Goal: Information Seeking & Learning: Compare options

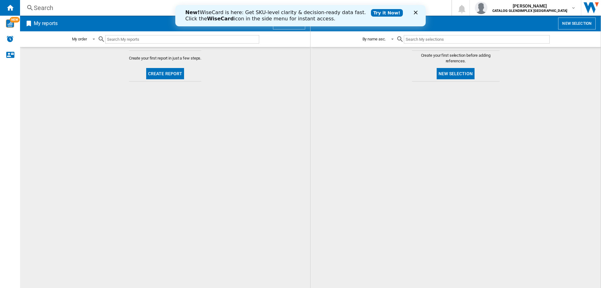
click at [416, 11] on icon "Close" at bounding box center [416, 13] width 4 height 4
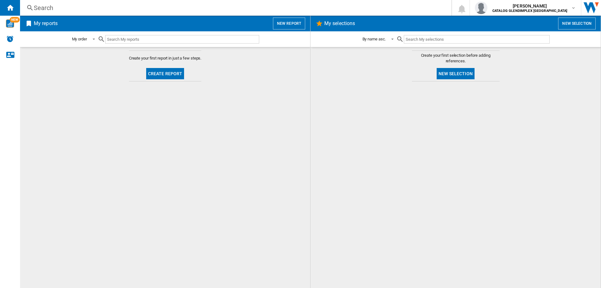
click at [42, 8] on div "Search" at bounding box center [235, 7] width 402 height 9
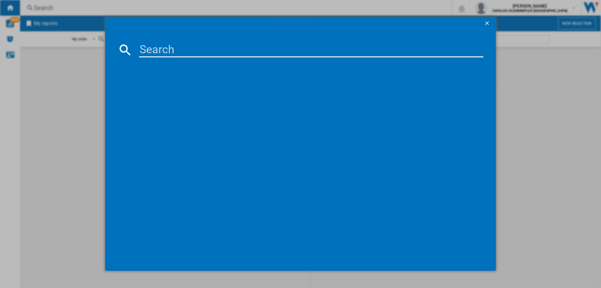
click at [163, 49] on input at bounding box center [311, 49] width 345 height 15
paste input "444411820"
type input "444411820"
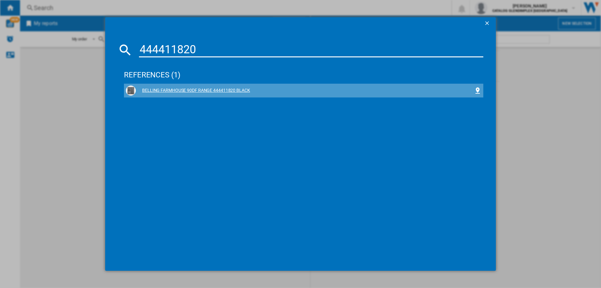
click at [210, 92] on div "BELLING FARMHOUSE 90DF RANGE 444411820 BLACK" at bounding box center [305, 90] width 338 height 6
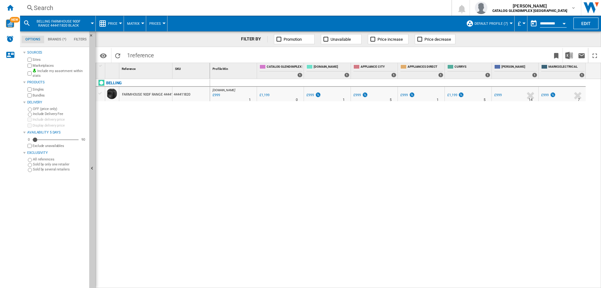
click at [45, 8] on div "Search" at bounding box center [235, 7] width 402 height 9
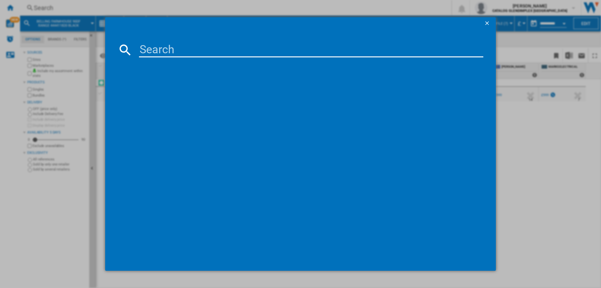
drag, startPoint x: 167, startPoint y: 46, endPoint x: 173, endPoint y: 48, distance: 6.5
click at [168, 46] on input at bounding box center [311, 49] width 345 height 15
type input "444411830"
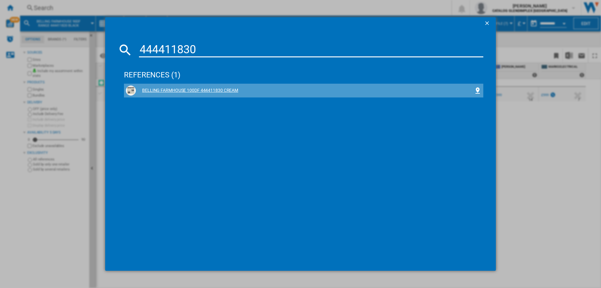
click at [198, 90] on div "BELLING FARMHOUSE 100DF 444411830 CREAM" at bounding box center [305, 90] width 338 height 6
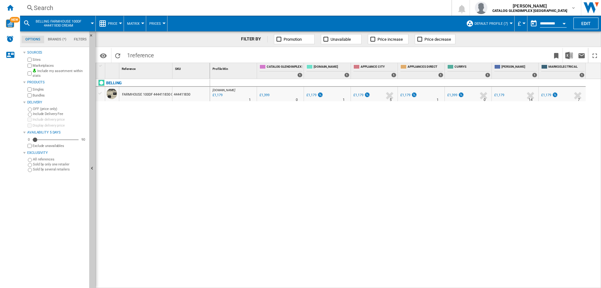
click at [41, 9] on div "Search" at bounding box center [235, 7] width 402 height 9
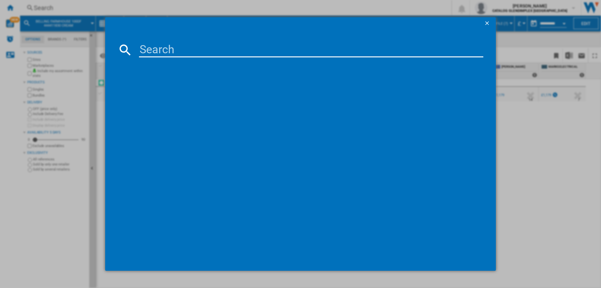
click at [152, 44] on input at bounding box center [311, 49] width 345 height 15
type input "444411817"
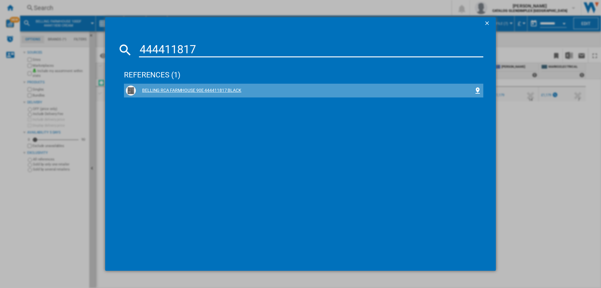
click at [197, 92] on div "BELLING RCA FARMHOUSE 90E 444411817 BLACK" at bounding box center [305, 90] width 338 height 6
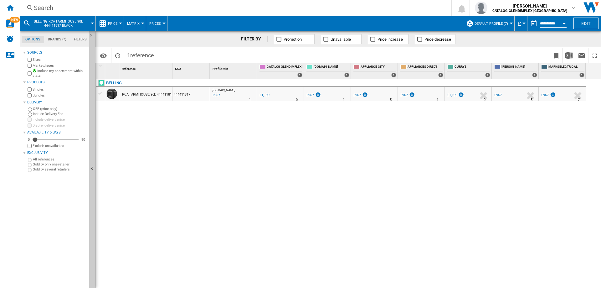
click at [45, 8] on div "Search" at bounding box center [235, 7] width 402 height 9
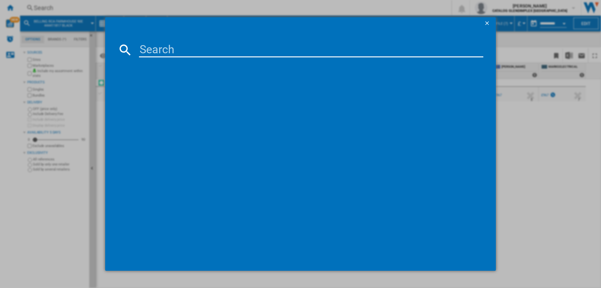
click at [144, 45] on input at bounding box center [311, 49] width 345 height 15
type input "444411819"
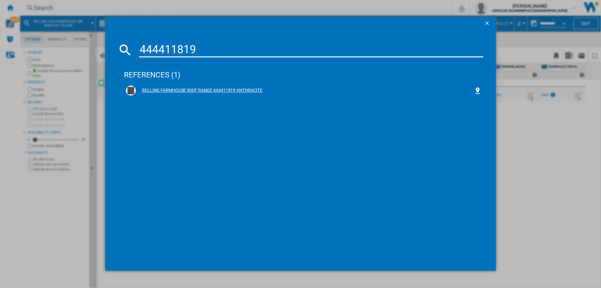
click at [230, 92] on div "BELLING FARMHOUSE 90DF RANGE 444411819 ANTHRACITE" at bounding box center [305, 90] width 338 height 6
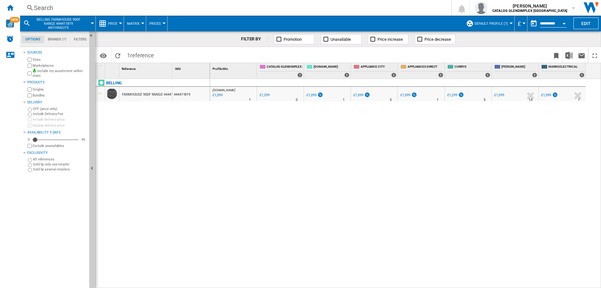
click at [48, 7] on div "Search" at bounding box center [235, 7] width 402 height 9
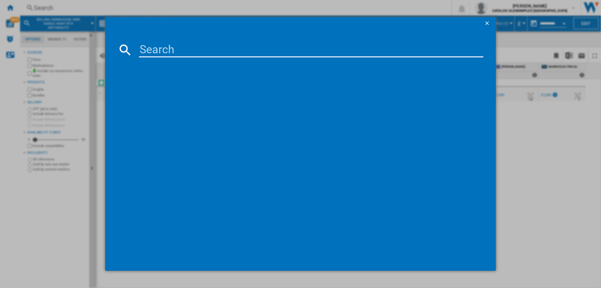
click at [157, 46] on input at bounding box center [311, 49] width 345 height 15
type input "444411829"
click at [174, 89] on div "BELLING FARMHOUSE 100DF 444411829 BLACK" at bounding box center [305, 90] width 338 height 6
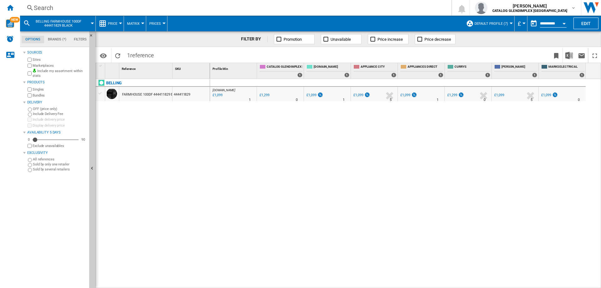
click at [48, 8] on div "Search" at bounding box center [235, 7] width 402 height 9
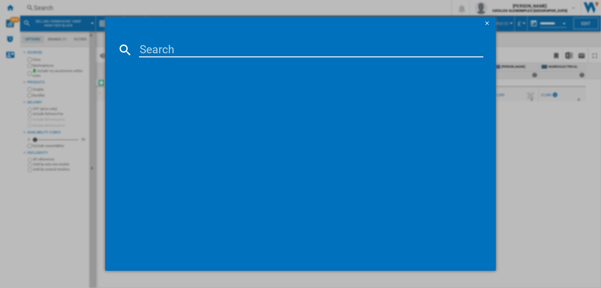
click at [150, 43] on input at bounding box center [311, 49] width 345 height 15
type input "444411858"
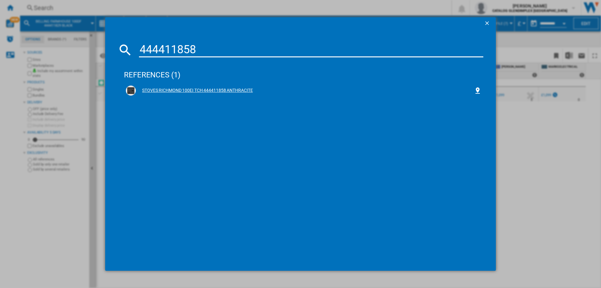
click at [208, 90] on div "STOVES RICHMOND 100EI TCH 444411858 ANTHRACITE" at bounding box center [305, 90] width 338 height 6
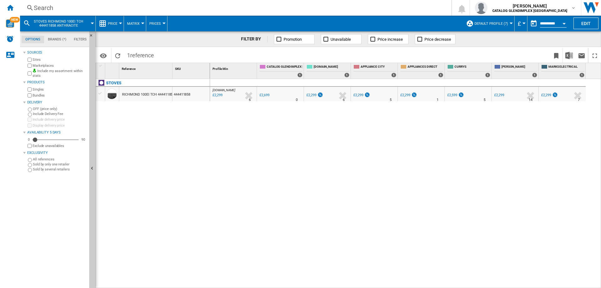
click at [46, 7] on div "Search" at bounding box center [235, 7] width 402 height 9
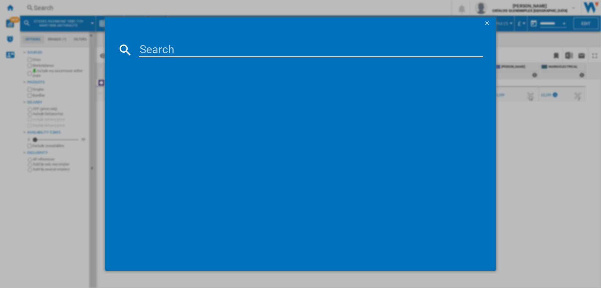
click at [158, 48] on input at bounding box center [311, 49] width 345 height 15
type input "444411806"
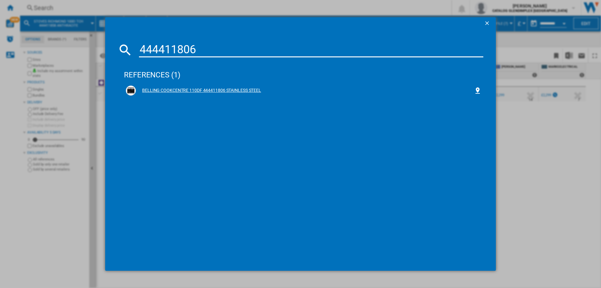
click at [233, 92] on div "BELLING COOKCENTRE 110DF 444411806 STAINLESS STEEL" at bounding box center [305, 90] width 338 height 6
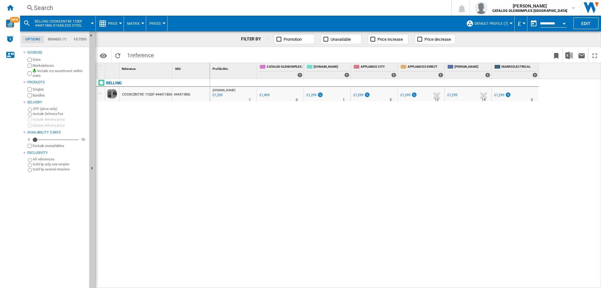
click at [49, 9] on div "Search" at bounding box center [235, 7] width 402 height 9
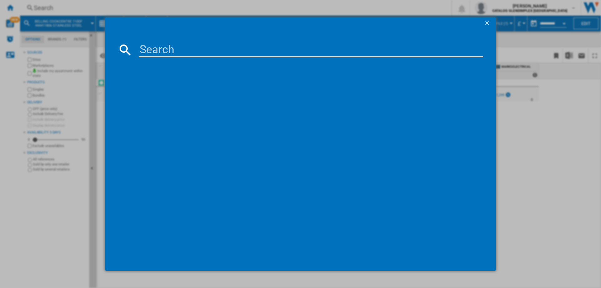
click at [158, 46] on input at bounding box center [311, 49] width 345 height 15
type input "444411800"
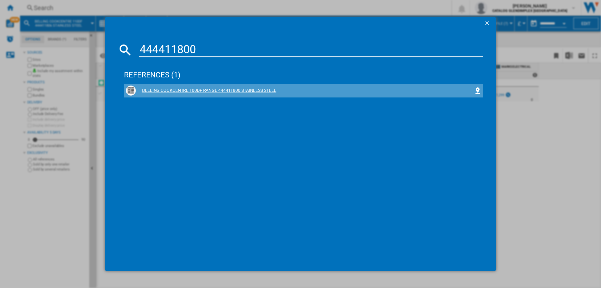
click at [230, 90] on div "BELLING COOKCENTRE 100DF RANGE 444411800 STAINLESS STEEL" at bounding box center [305, 90] width 338 height 6
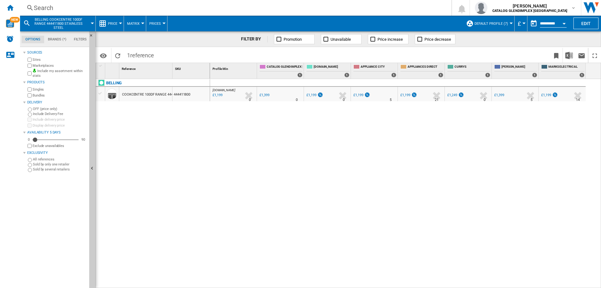
click at [49, 6] on div "Search" at bounding box center [235, 7] width 402 height 9
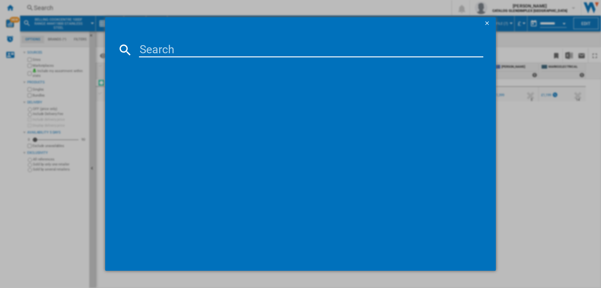
click at [163, 45] on input at bounding box center [311, 49] width 345 height 15
type input "444411813"
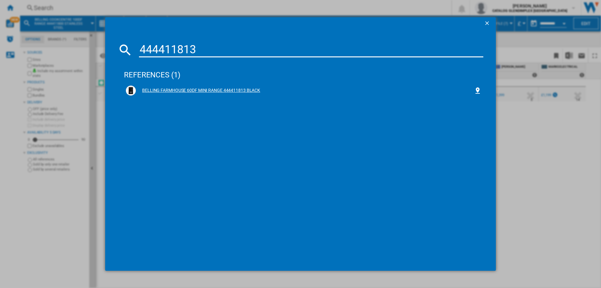
click at [212, 89] on div "BELLING FARMHOUSE 60DF MINI RANGE 444411813 BLACK" at bounding box center [305, 90] width 338 height 6
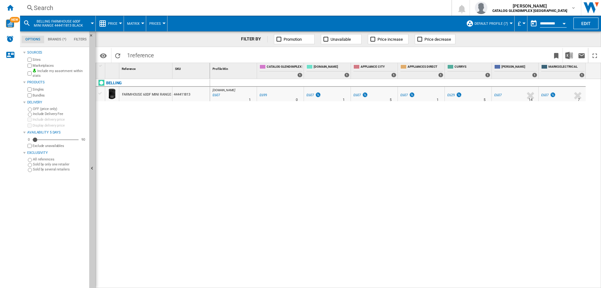
click at [42, 5] on div "Search" at bounding box center [235, 7] width 402 height 9
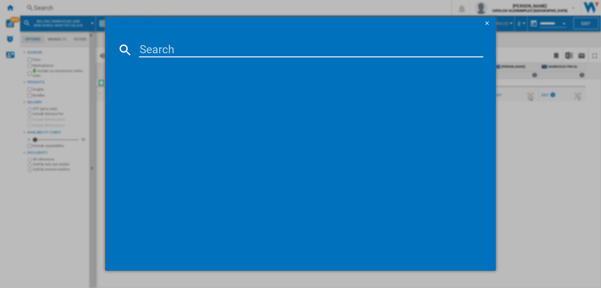
click at [153, 51] on input at bounding box center [311, 49] width 345 height 15
type input "444411815"
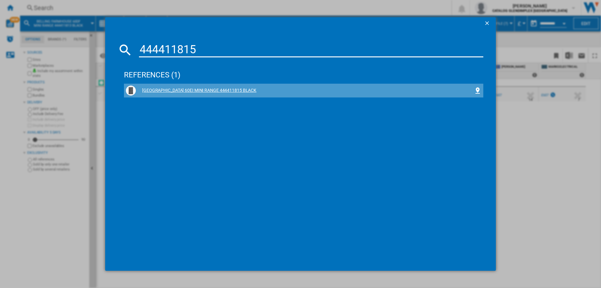
click at [227, 90] on div "[GEOGRAPHIC_DATA] 60EI MINI RANGE 444411815 BLACK" at bounding box center [305, 90] width 338 height 6
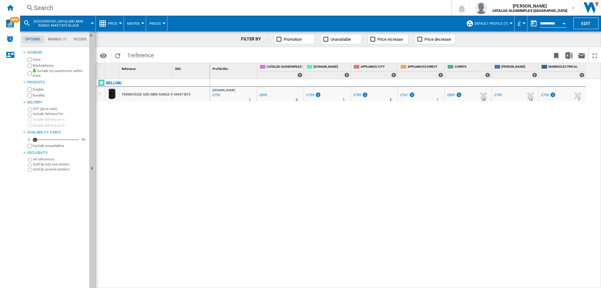
click at [49, 10] on div "Search" at bounding box center [235, 7] width 402 height 9
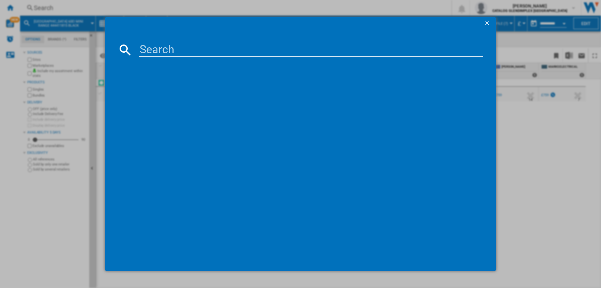
click at [153, 48] on input at bounding box center [311, 49] width 345 height 15
paste input "444411812"
type input "444411812"
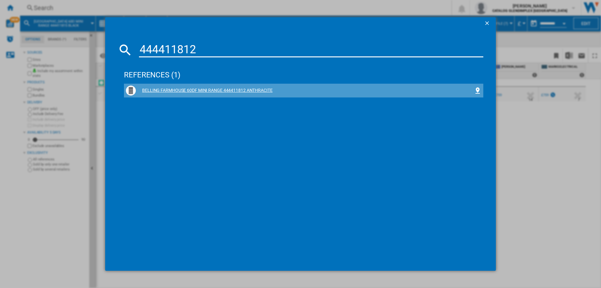
click at [221, 89] on div "BELLING FARMHOUSE 60DF MINI RANGE 444411812 ANTHRACITE" at bounding box center [305, 90] width 338 height 6
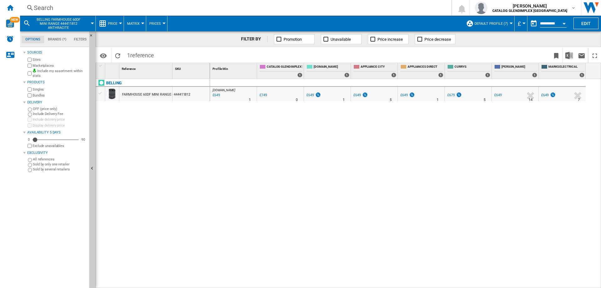
click at [44, 8] on div "Search" at bounding box center [235, 7] width 402 height 9
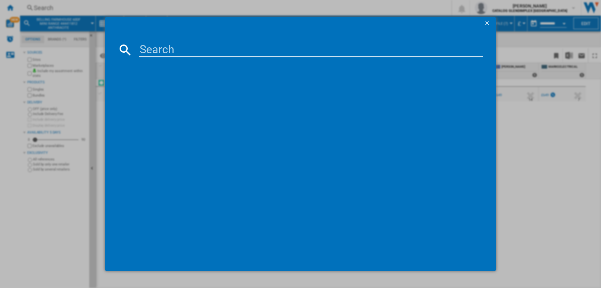
click at [152, 45] on input at bounding box center [311, 49] width 345 height 15
type input "444411844"
click at [196, 90] on div "STOVES RICHMOND DELUXE 60DF 444411844 BLACK" at bounding box center [305, 90] width 338 height 6
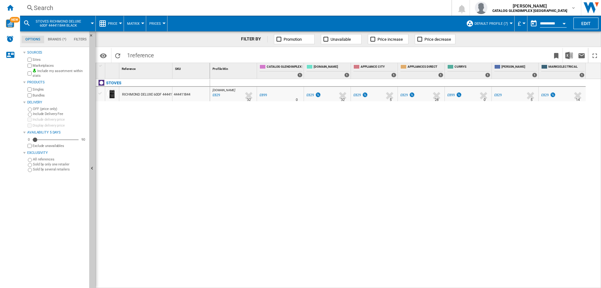
click at [44, 7] on div "Search" at bounding box center [235, 7] width 402 height 9
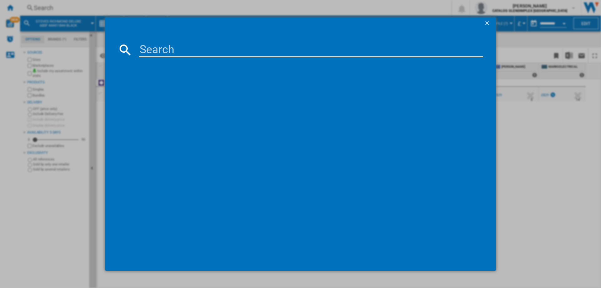
click at [158, 45] on input at bounding box center [311, 49] width 345 height 15
type input "444411846"
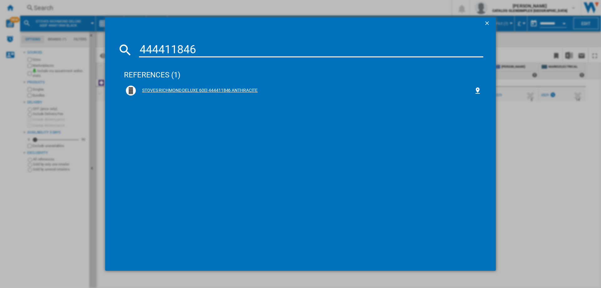
click at [214, 90] on div "STOVES RICHMOND DELUXE 60EI 444411846 ANTHRACITE" at bounding box center [305, 90] width 338 height 6
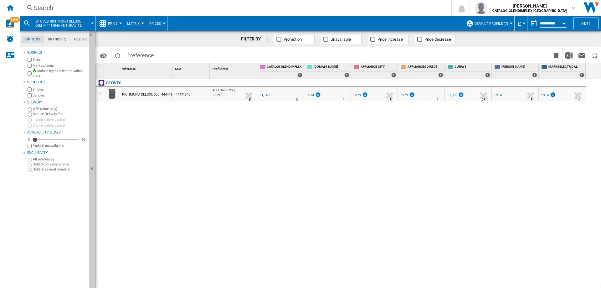
click at [44, 8] on div "Search" at bounding box center [235, 7] width 402 height 9
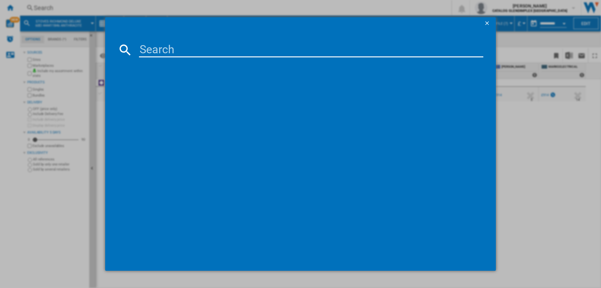
click at [152, 45] on input at bounding box center [311, 49] width 345 height 15
type input "444411847"
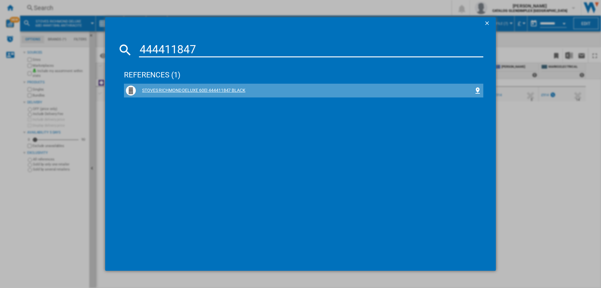
click at [208, 92] on div "STOVES RICHMOND DELUXE 60EI 444411847 BLACK" at bounding box center [305, 90] width 338 height 6
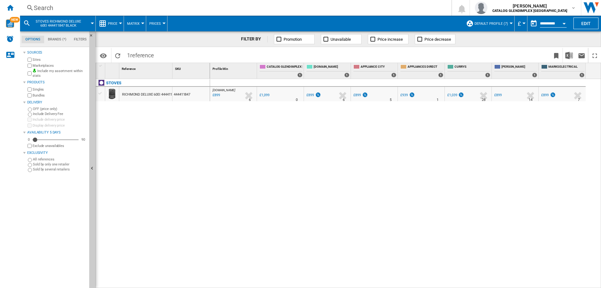
click at [39, 7] on div "Search" at bounding box center [235, 7] width 402 height 9
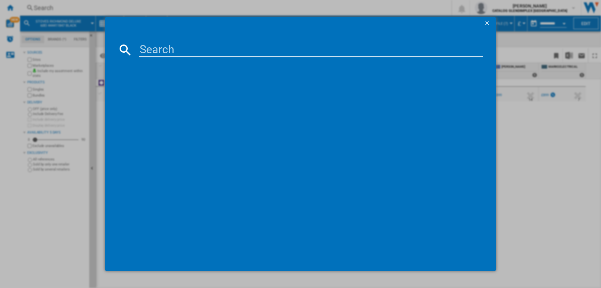
click at [172, 39] on md-dialog-content at bounding box center [300, 150] width 391 height 241
click at [170, 50] on input at bounding box center [311, 49] width 345 height 15
paste input "444411826"
type input "444411826"
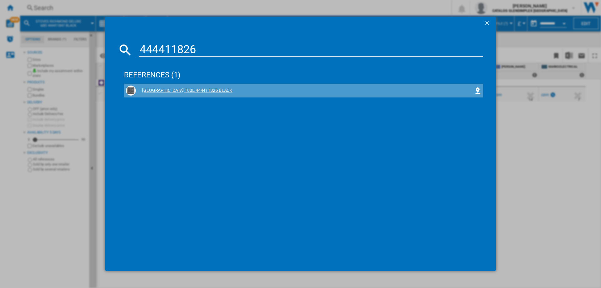
click at [213, 91] on div "[GEOGRAPHIC_DATA] 100E 444411826 BLACK" at bounding box center [305, 90] width 338 height 6
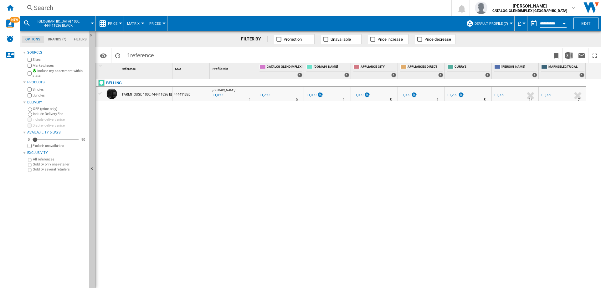
click at [36, 4] on div "Search" at bounding box center [235, 7] width 402 height 9
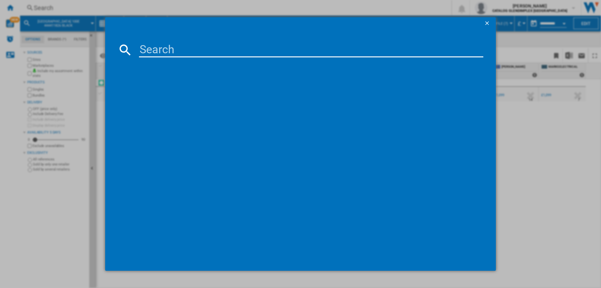
click at [180, 49] on input at bounding box center [311, 49] width 345 height 15
type input "444411832"
click at [191, 91] on div "[GEOGRAPHIC_DATA] 100EI 444411832 BLACK" at bounding box center [305, 90] width 338 height 6
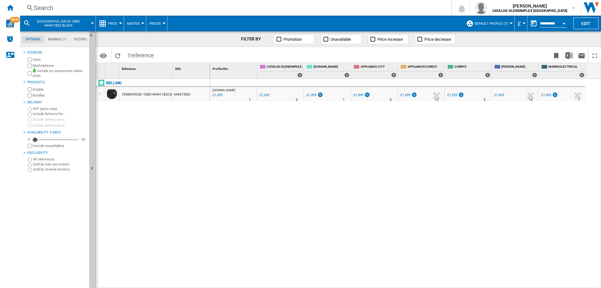
click at [44, 5] on div "Search" at bounding box center [235, 7] width 402 height 9
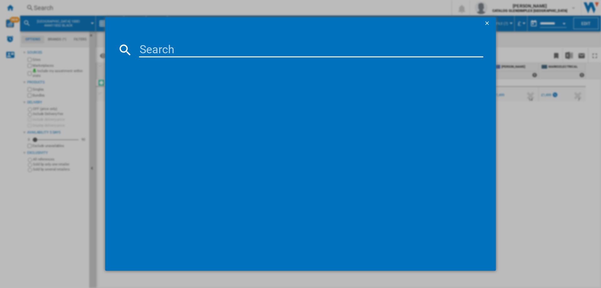
click at [168, 48] on input at bounding box center [311, 49] width 345 height 15
type input "444411798"
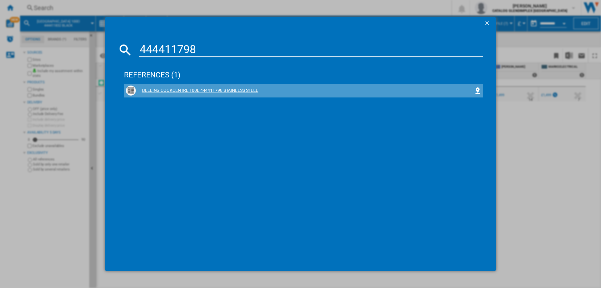
click at [221, 88] on div "BELLING COOKCENTRE 100E 444411798 STAINLESS STEEL" at bounding box center [305, 90] width 338 height 6
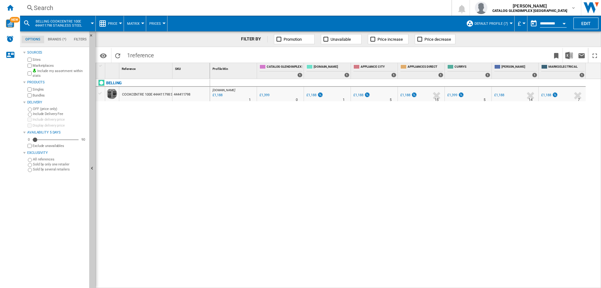
click at [51, 6] on div "Search" at bounding box center [235, 7] width 402 height 9
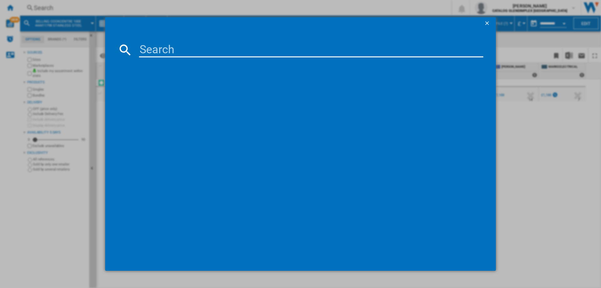
click at [151, 49] on input at bounding box center [311, 49] width 345 height 15
type input "444411822"
drag, startPoint x: 178, startPoint y: 91, endPoint x: 182, endPoint y: 83, distance: 9.0
click at [178, 91] on div "[GEOGRAPHIC_DATA] 90EI 444411822 ANTHRACITE" at bounding box center [305, 90] width 338 height 6
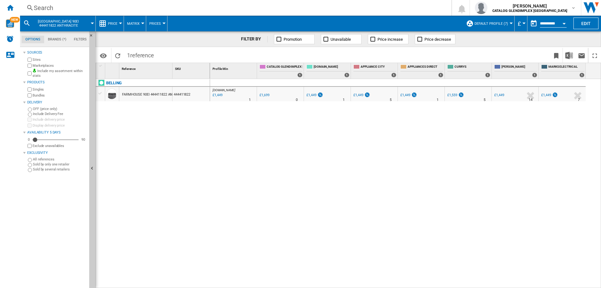
click at [45, 8] on div "Search" at bounding box center [235, 7] width 402 height 9
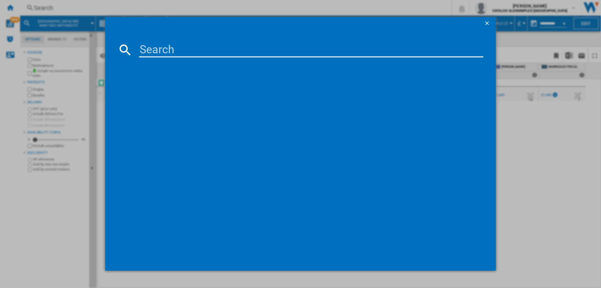
click at [161, 49] on input at bounding box center [311, 49] width 345 height 15
type input "444411796"
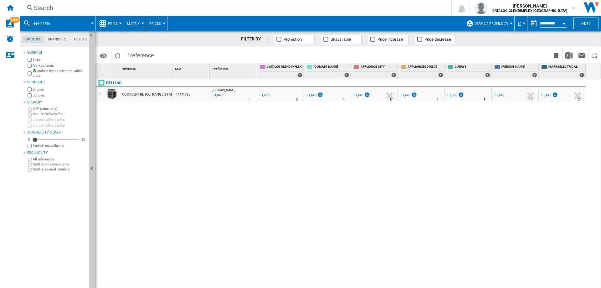
click at [41, 6] on div "Search" at bounding box center [235, 7] width 402 height 9
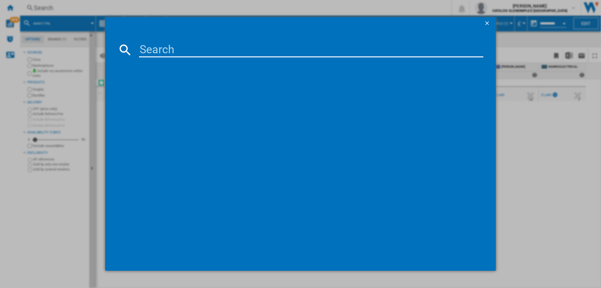
click at [157, 49] on input at bounding box center [311, 49] width 345 height 15
type input "444411821"
click at [171, 94] on div "BELLING FARMHOUSE 90DF RANGE 444411821 CREAM" at bounding box center [304, 91] width 356 height 10
click at [174, 93] on div "BELLING FARMHOUSE 90DF RANGE 444411821 CREAM" at bounding box center [305, 90] width 338 height 6
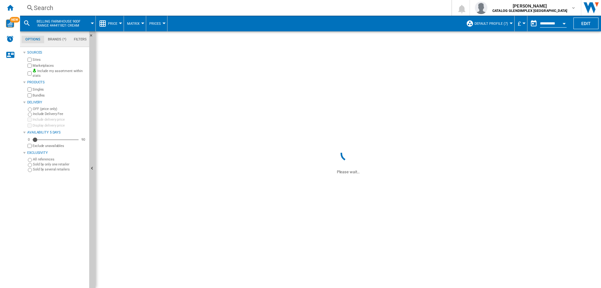
click at [185, 91] on div "444411796" at bounding box center [191, 94] width 37 height 14
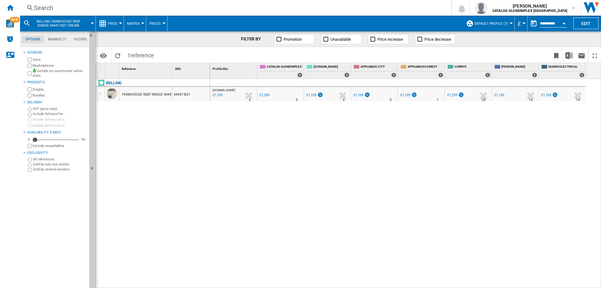
click at [49, 8] on div "Search" at bounding box center [235, 7] width 402 height 9
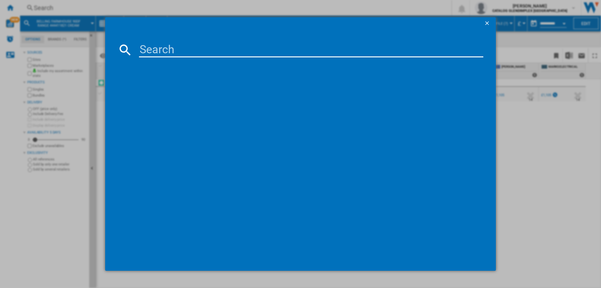
click at [179, 51] on input at bounding box center [311, 49] width 345 height 15
type input "444411831"
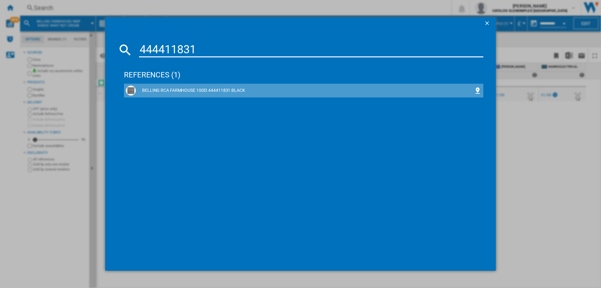
drag, startPoint x: 223, startPoint y: 92, endPoint x: 2, endPoint y: 75, distance: 222.1
click at [223, 92] on div "BELLING RCA FARMHOUSE 100EI 444411831 BLACK" at bounding box center [305, 90] width 338 height 6
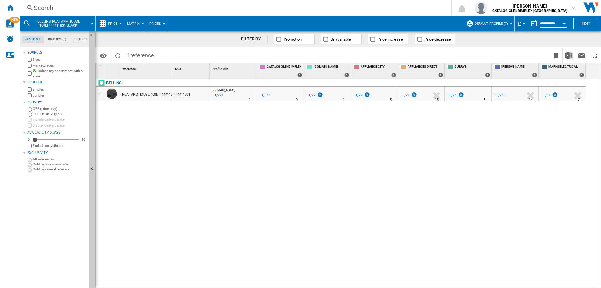
click at [50, 9] on div "Search" at bounding box center [235, 7] width 402 height 9
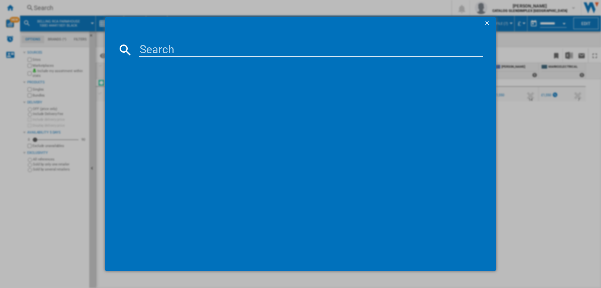
click at [161, 46] on input at bounding box center [311, 49] width 345 height 15
type input "444411804"
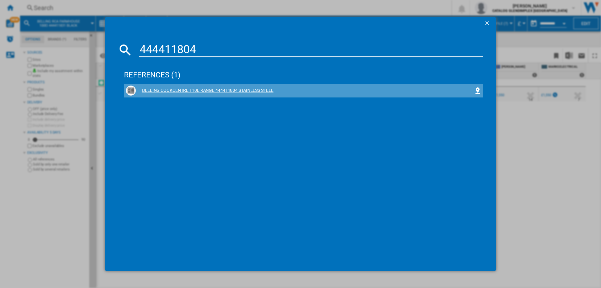
click at [229, 91] on div "BELLING COOKCENTRE 110E RANGE 444411804 STAINLESS STEEL" at bounding box center [305, 90] width 338 height 6
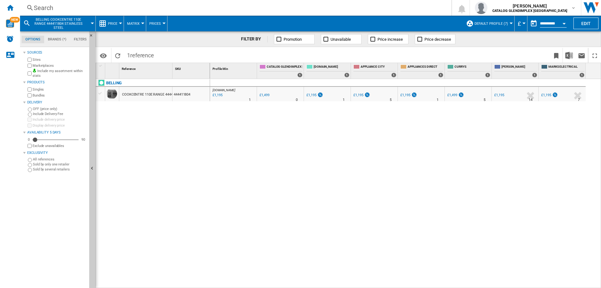
click at [49, 8] on div "Search" at bounding box center [235, 7] width 402 height 9
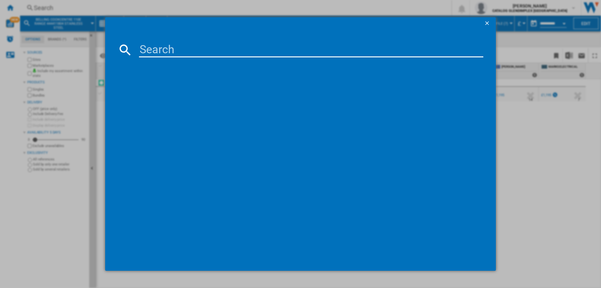
click at [161, 53] on input at bounding box center [311, 49] width 345 height 15
type input "444411794"
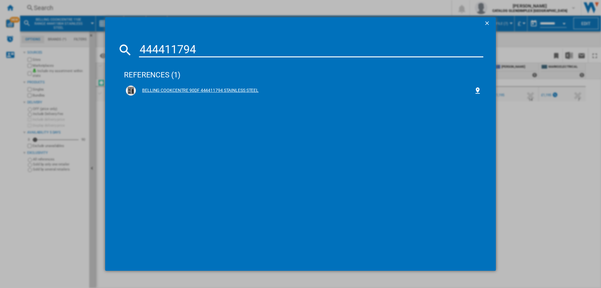
click at [160, 88] on div "BELLING COOKCENTRE 90DF 444411794 STAINLESS STEEL" at bounding box center [305, 90] width 338 height 6
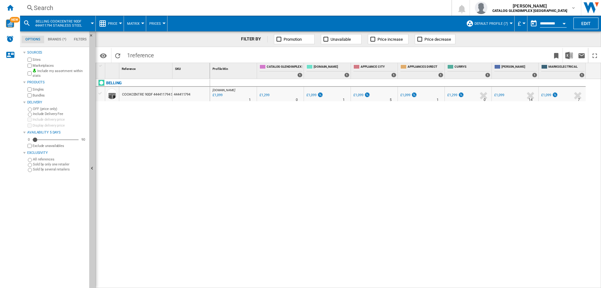
click at [37, 4] on div "Search" at bounding box center [235, 7] width 402 height 9
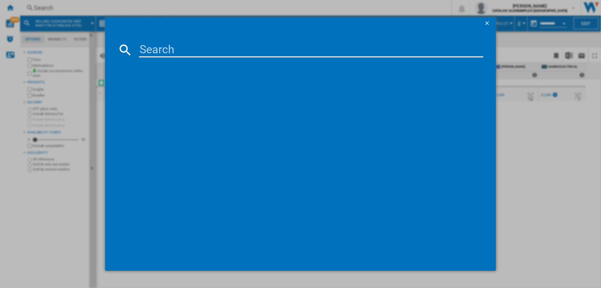
click at [175, 54] on input at bounding box center [311, 49] width 345 height 15
type input "444411802"
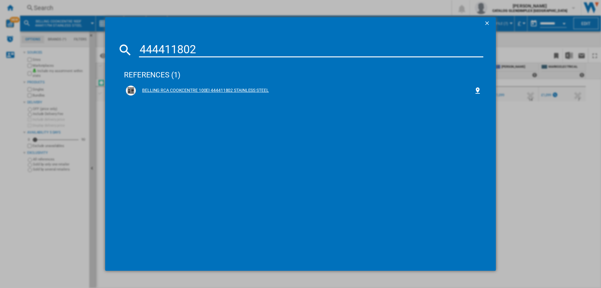
click at [228, 91] on div "BELLING RCA COOKCENTRE 100EI 444411802 STAINLESS STEEL" at bounding box center [305, 90] width 338 height 6
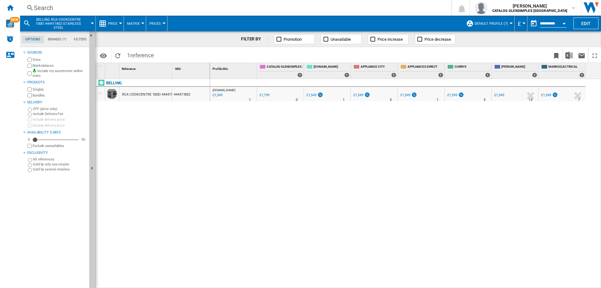
click at [48, 6] on div "Search" at bounding box center [235, 7] width 402 height 9
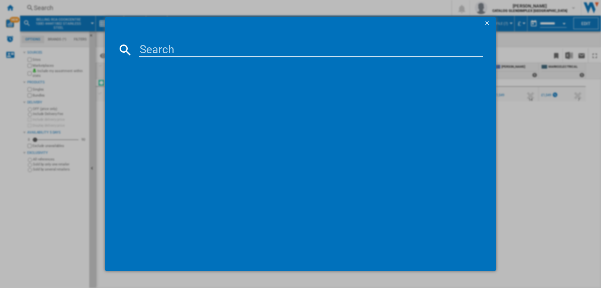
click at [155, 50] on input at bounding box center [311, 49] width 345 height 15
paste input "444411828"
type input "444411828"
click at [190, 86] on div "BELLING FARMHOUSE 100DF 444411828 ANTHRACITE" at bounding box center [304, 91] width 356 height 10
click at [203, 90] on div "BELLING FARMHOUSE 100DF 444411828 ANTHRACITE" at bounding box center [305, 90] width 338 height 6
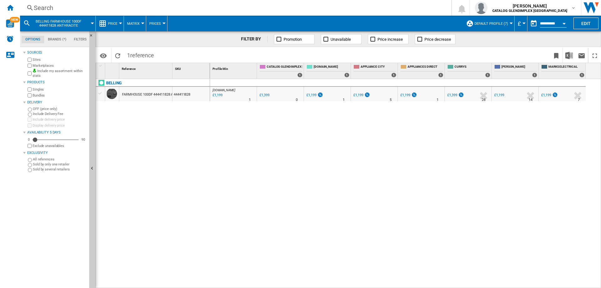
click at [44, 9] on div "Search" at bounding box center [235, 7] width 402 height 9
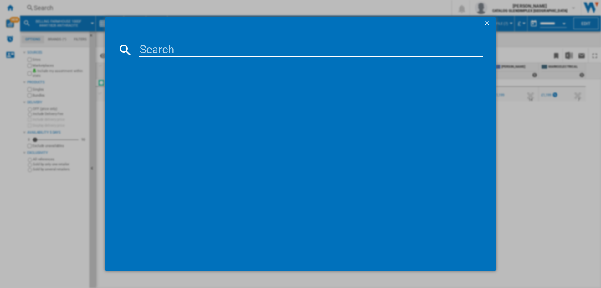
click at [160, 50] on input at bounding box center [311, 49] width 345 height 15
type input "444411823"
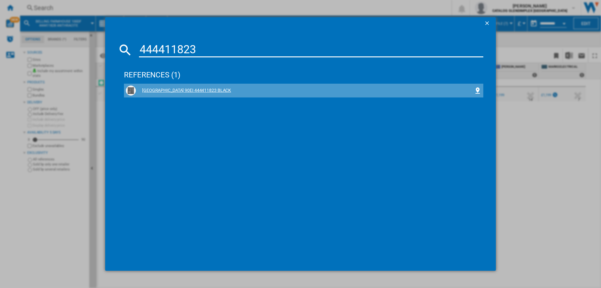
click at [202, 93] on div "[GEOGRAPHIC_DATA] 90EI 444411823 BLACK" at bounding box center [305, 90] width 338 height 6
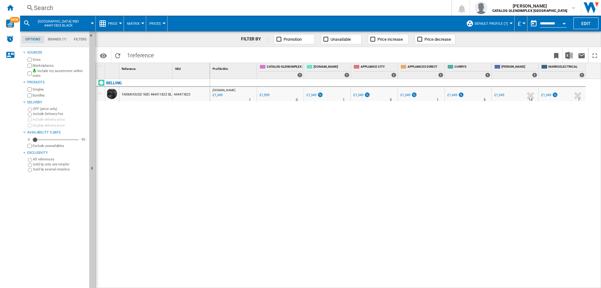
click at [39, 7] on div "Search" at bounding box center [235, 7] width 402 height 9
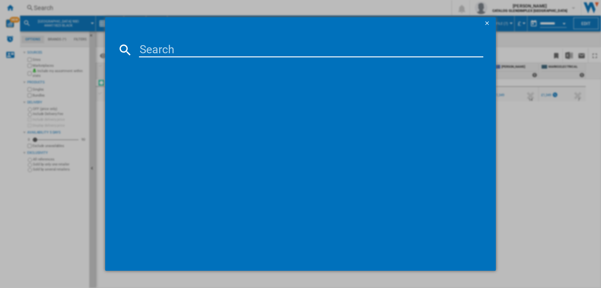
click at [164, 45] on input at bounding box center [311, 49] width 345 height 15
type input "444411824"
click at [187, 85] on div "BELLING FARMHOUSE 90EI 444411824 CREAM" at bounding box center [304, 91] width 360 height 14
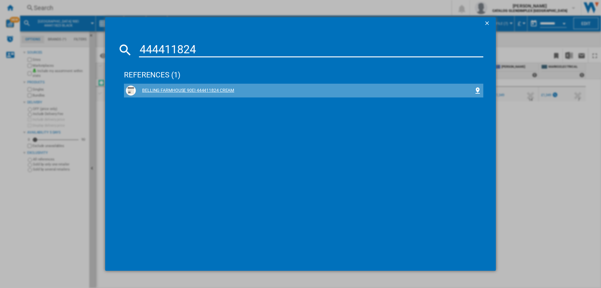
click at [187, 91] on div "BELLING FARMHOUSE 90EI 444411824 CREAM" at bounding box center [305, 90] width 338 height 6
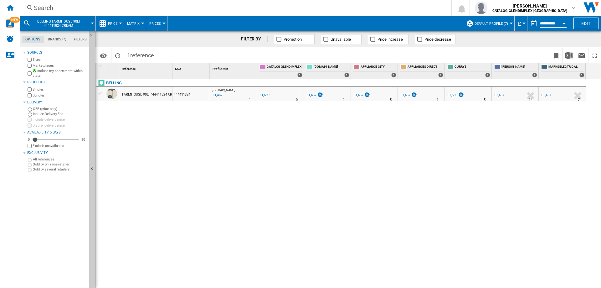
click at [45, 7] on div "Search" at bounding box center [235, 7] width 402 height 9
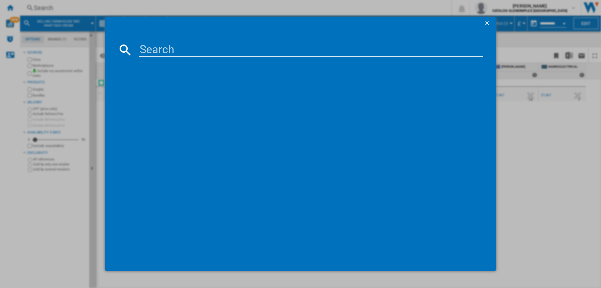
click at [178, 56] on input at bounding box center [311, 49] width 345 height 15
click at [179, 54] on input at bounding box center [311, 49] width 345 height 15
type input "444411856"
click at [175, 90] on div "STOVES RICHMOND 100DF 444411856 BLACK" at bounding box center [305, 90] width 338 height 6
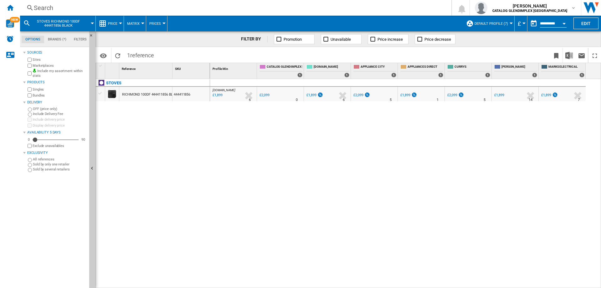
click at [44, 7] on div "Search" at bounding box center [235, 7] width 402 height 9
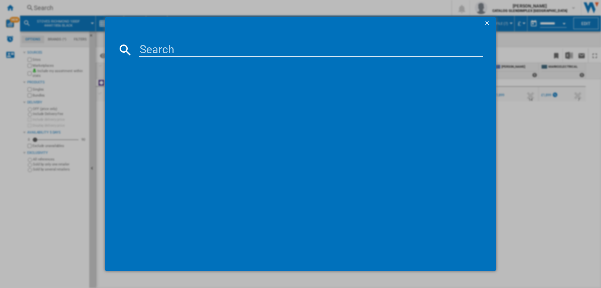
click at [148, 45] on input at bounding box center [311, 49] width 345 height 15
paste input "444411859"
type input "444411859"
click at [171, 77] on div "references (1)" at bounding box center [304, 71] width 360 height 23
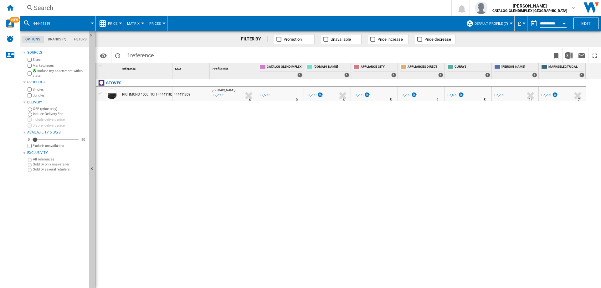
click at [40, 7] on div "Search" at bounding box center [235, 7] width 402 height 9
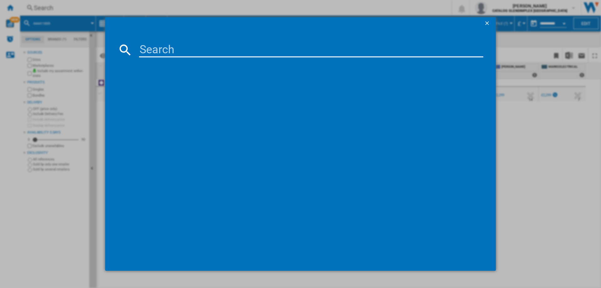
click at [169, 50] on input at bounding box center [311, 49] width 345 height 15
type input "444411849"
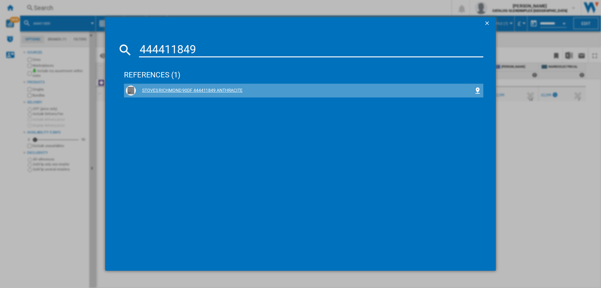
click at [165, 89] on div "STOVES RICHMOND 90DF 444411849 ANTHRACITE" at bounding box center [305, 90] width 338 height 6
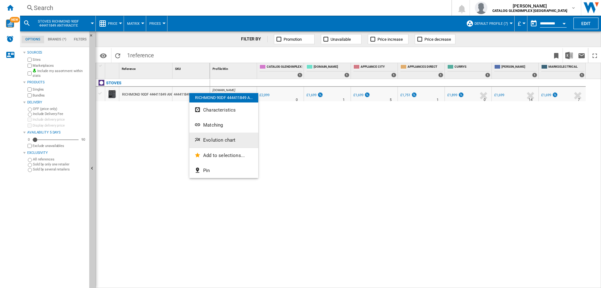
click at [220, 139] on span "Evolution chart" at bounding box center [219, 140] width 32 height 6
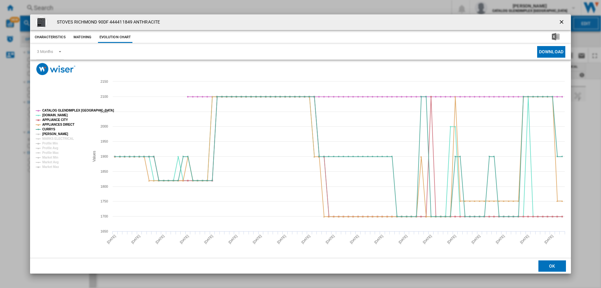
click at [49, 134] on tspan "[PERSON_NAME]" at bounding box center [55, 133] width 26 height 3
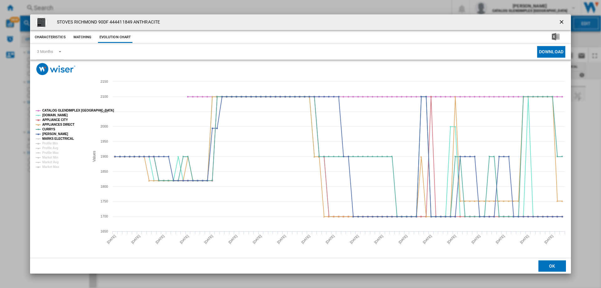
click at [50, 138] on tspan "MARKS ELECTRICAL" at bounding box center [58, 138] width 32 height 3
click at [564, 23] on ng-md-icon "getI18NText('BUTTONS.CLOSE_DIALOG')" at bounding box center [563, 23] width 8 height 8
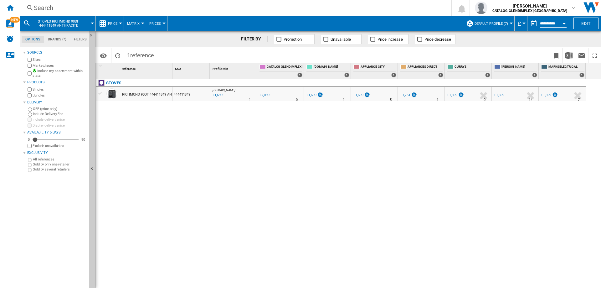
click at [38, 4] on div "Search" at bounding box center [235, 7] width 402 height 9
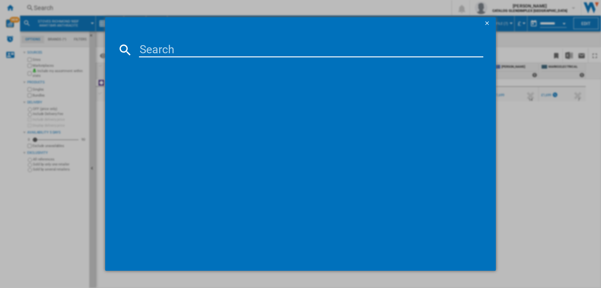
click at [157, 52] on input at bounding box center [311, 49] width 345 height 15
type input "444411852"
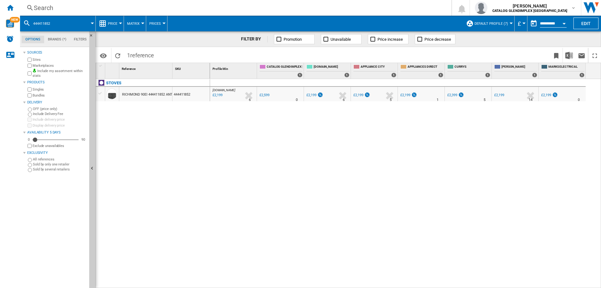
click at [44, 8] on div "Search" at bounding box center [235, 7] width 402 height 9
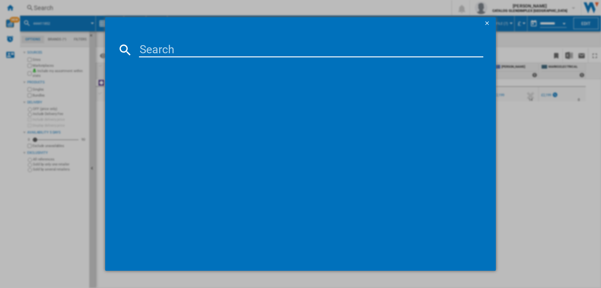
click at [173, 44] on input at bounding box center [311, 49] width 345 height 15
type input "444411855"
click at [188, 88] on div "STOVES RICHMOND 100DF 444411855 ANTHRACITE" at bounding box center [305, 90] width 338 height 6
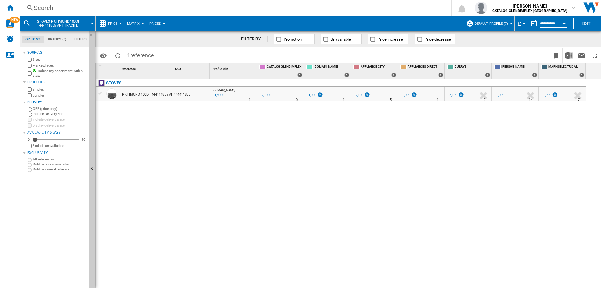
click at [42, 6] on div "Search" at bounding box center [235, 7] width 402 height 9
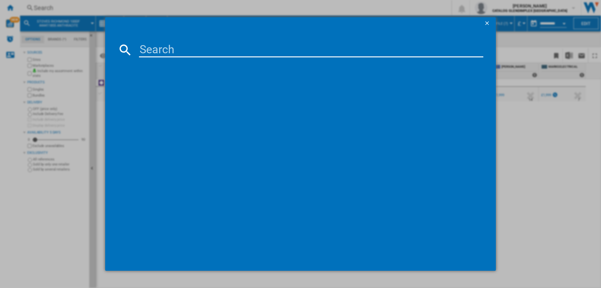
click at [152, 51] on input at bounding box center [311, 49] width 345 height 15
type input "444411853"
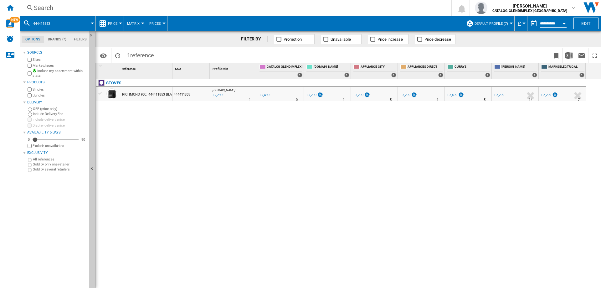
click at [45, 10] on div "Search" at bounding box center [235, 7] width 402 height 9
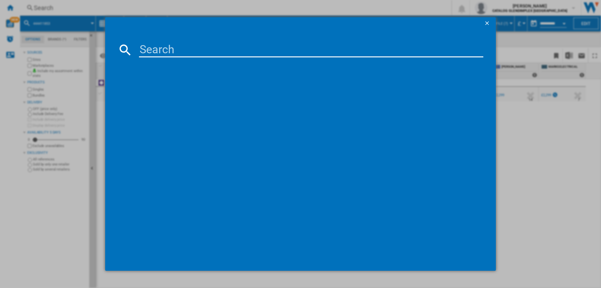
click at [154, 44] on md-dialog-content at bounding box center [300, 150] width 391 height 241
click at [152, 49] on input at bounding box center [311, 49] width 345 height 15
drag, startPoint x: 143, startPoint y: 48, endPoint x: 174, endPoint y: 49, distance: 31.6
click at [143, 48] on input at bounding box center [311, 49] width 345 height 15
click at [206, 49] on input at bounding box center [311, 49] width 345 height 15
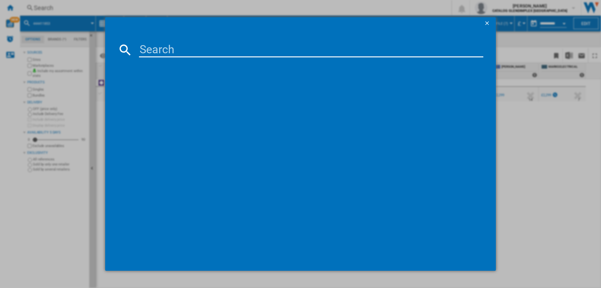
paste input "444411850"
type input "444411850"
click at [210, 90] on div "STOVES RCA RICHMOND 90DF 444411850 BLACK" at bounding box center [305, 90] width 338 height 6
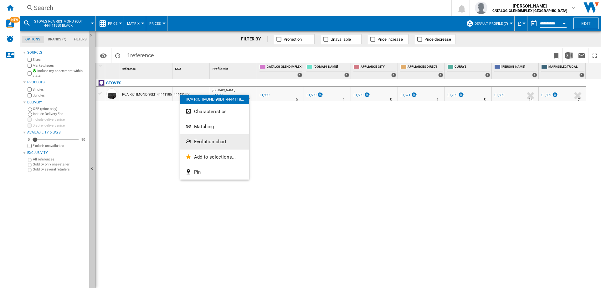
click at [209, 136] on button "Evolution chart" at bounding box center [214, 141] width 69 height 15
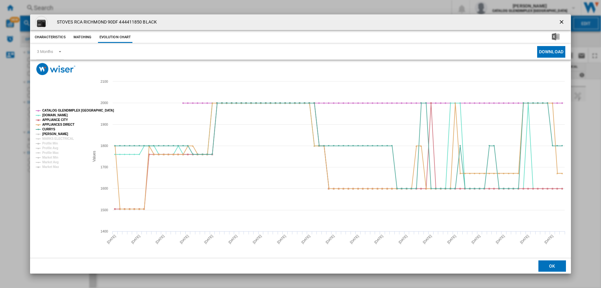
click at [49, 133] on tspan "[PERSON_NAME]" at bounding box center [55, 133] width 26 height 3
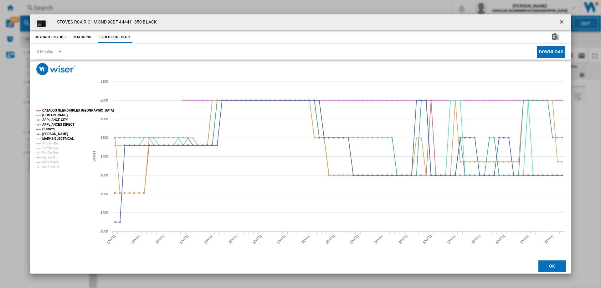
click at [50, 139] on tspan "MARKS ELECTRICAL" at bounding box center [58, 138] width 32 height 3
click at [561, 23] on ng-md-icon "getI18NText('BUTTONS.CLOSE_DIALOG')" at bounding box center [563, 23] width 8 height 8
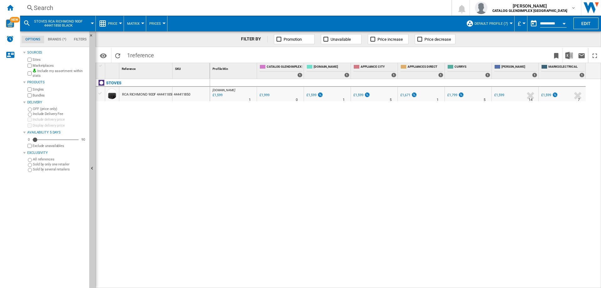
click at [47, 7] on div "Search" at bounding box center [235, 7] width 402 height 9
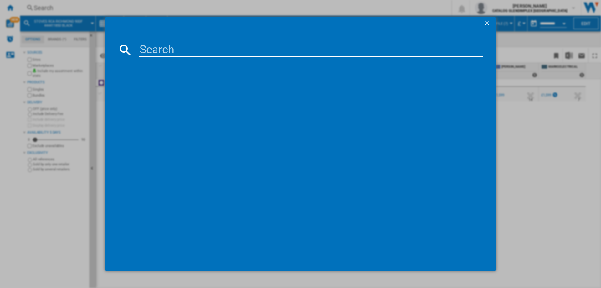
click at [156, 49] on input at bounding box center [311, 49] width 345 height 15
type input "444411810"
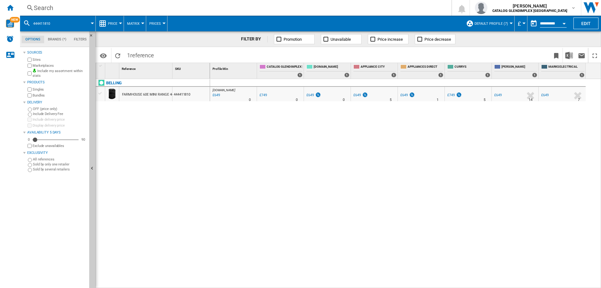
click at [37, 8] on div "Search" at bounding box center [235, 7] width 402 height 9
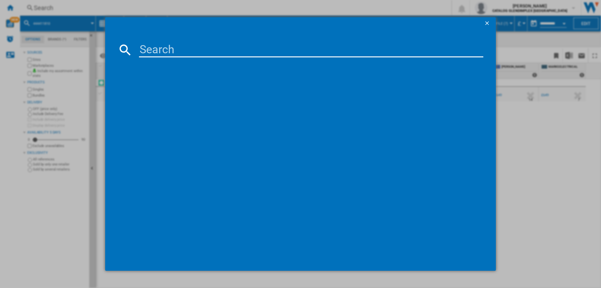
click at [153, 44] on input at bounding box center [311, 49] width 345 height 15
type input "444411843"
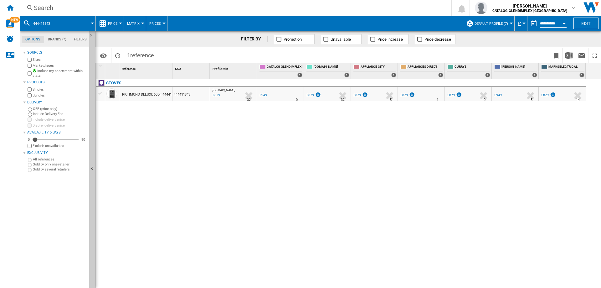
click at [50, 8] on div "Search" at bounding box center [235, 7] width 402 height 9
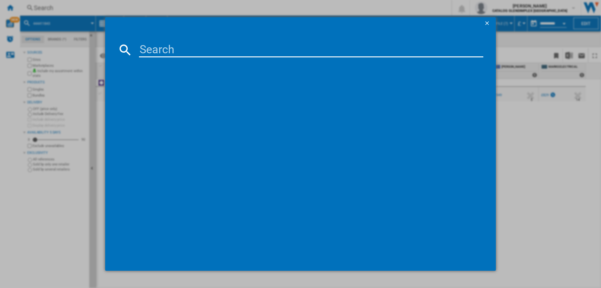
click at [168, 50] on input at bounding box center [311, 49] width 345 height 15
type input "444411838"
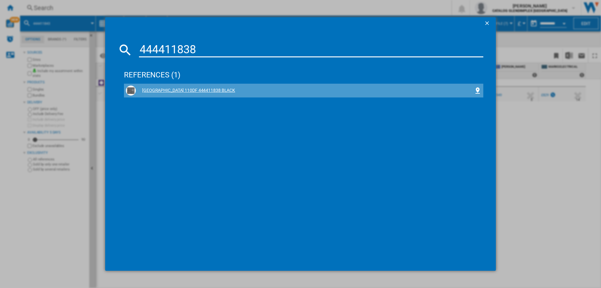
click at [184, 92] on div "[GEOGRAPHIC_DATA] 110DF 444411838 BLACK" at bounding box center [305, 90] width 338 height 6
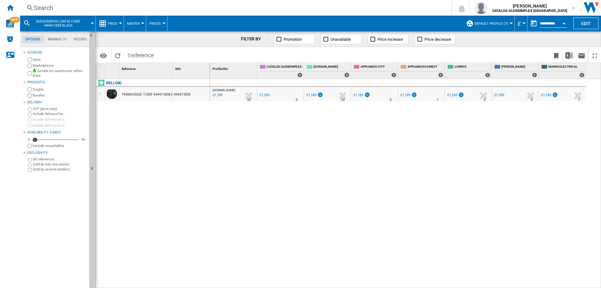
click at [50, 8] on div "Search" at bounding box center [235, 7] width 402 height 9
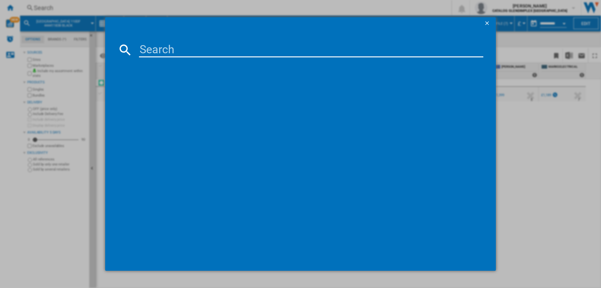
click at [157, 50] on input at bounding box center [311, 49] width 345 height 15
type input "444411792"
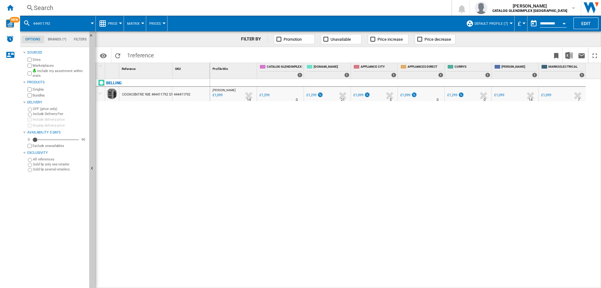
click at [44, 11] on div "Search" at bounding box center [235, 7] width 402 height 9
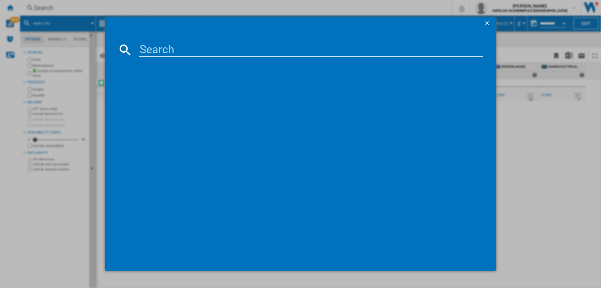
click at [179, 50] on input at bounding box center [311, 49] width 345 height 15
type input "444411816"
click at [174, 93] on div "BELLING FARMHOUSE 90E 444411816 ANTHRACITE" at bounding box center [305, 90] width 338 height 6
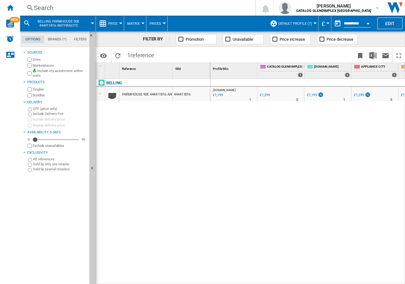
click at [272, 274] on div "[DOMAIN_NAME] : AO -7.7 % £1,199 % N/A 1 [DOMAIN_NAME] : AO 0.0 % £1,299 % N/A" at bounding box center [307, 181] width 195 height 205
